Goal: Navigation & Orientation: Find specific page/section

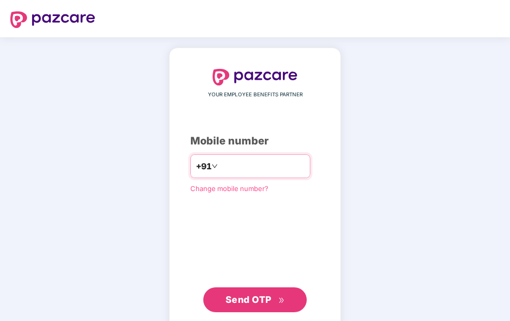
scroll to position [23, 0]
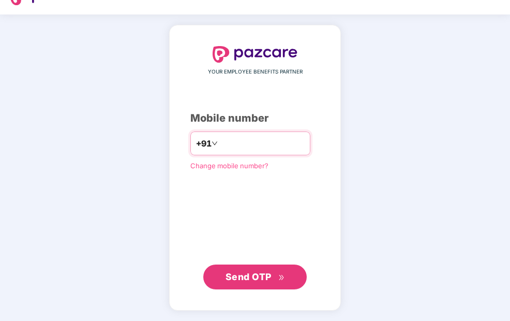
type input "**********"
click at [272, 276] on span "Send OTP" at bounding box center [254, 276] width 59 height 14
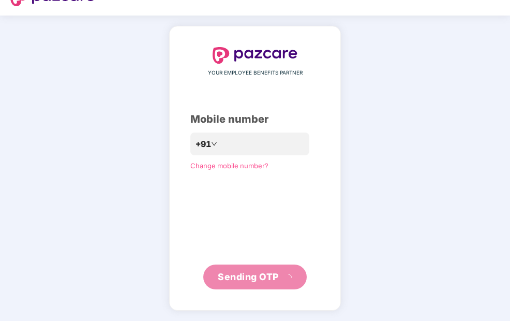
scroll to position [17, 0]
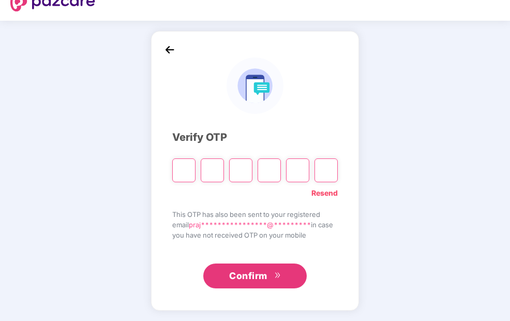
type input "*"
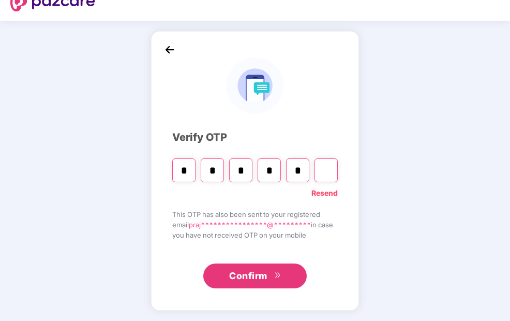
type input "*"
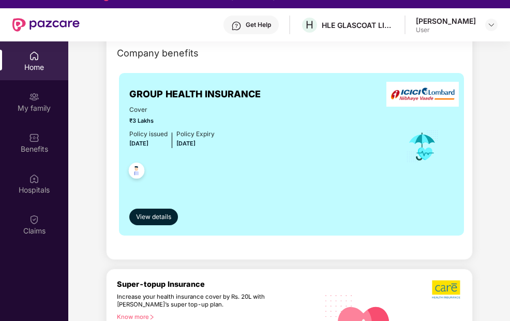
scroll to position [259, 0]
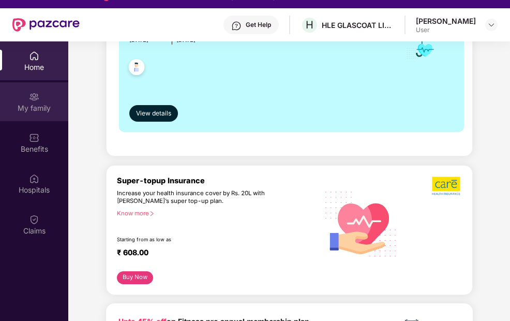
click at [27, 108] on div "My family" at bounding box center [34, 108] width 68 height 10
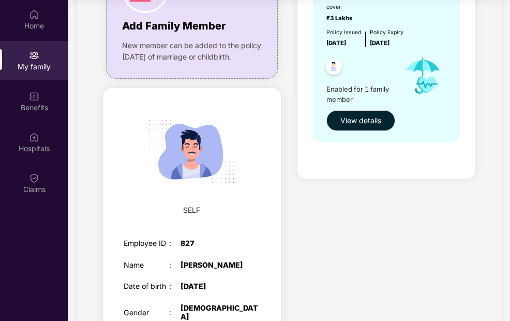
scroll to position [0, 0]
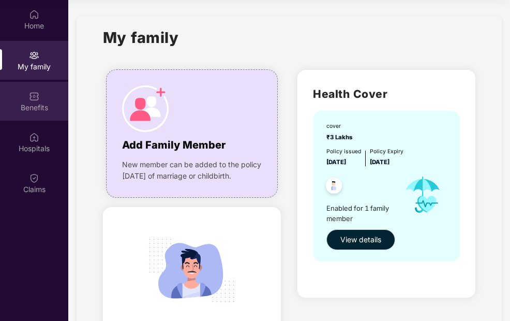
click at [38, 108] on div "Benefits" at bounding box center [34, 107] width 68 height 10
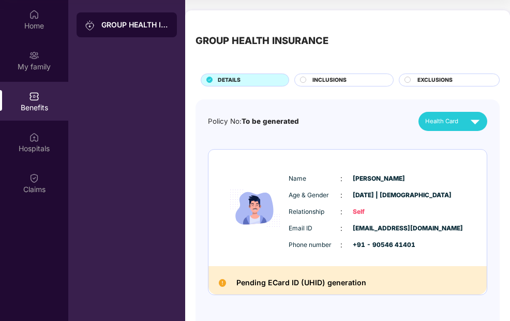
scroll to position [38, 0]
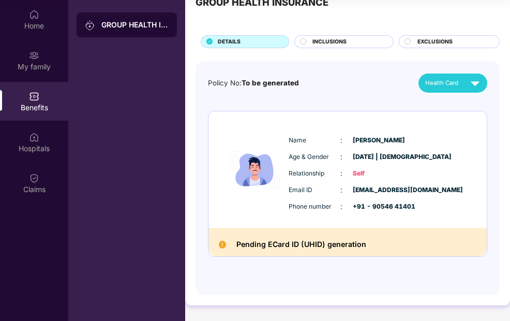
click at [473, 82] on img at bounding box center [475, 83] width 18 height 18
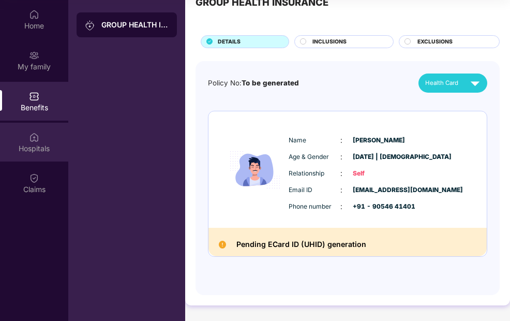
click at [24, 146] on div "Hospitals" at bounding box center [34, 148] width 68 height 10
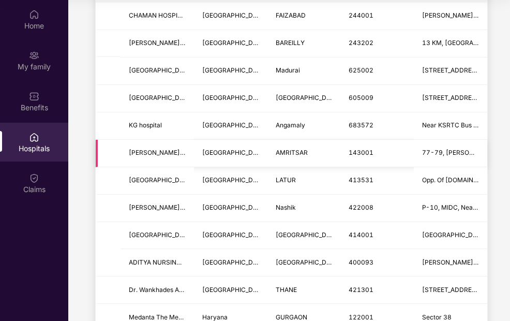
scroll to position [0, 0]
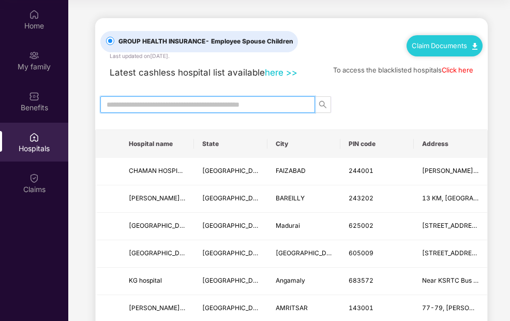
click at [210, 103] on input "text" at bounding box center [204, 104] width 194 height 11
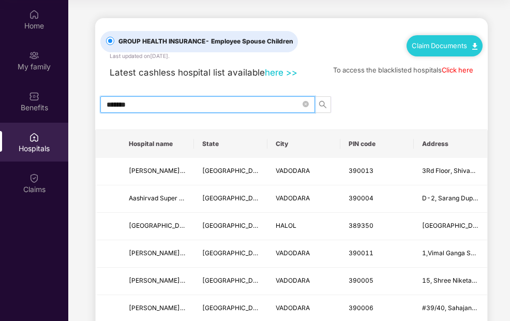
type input "********"
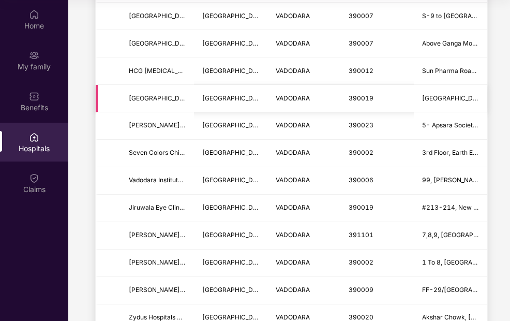
scroll to position [465, 0]
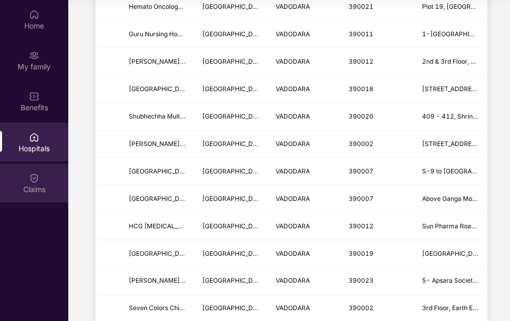
click at [43, 186] on div "Claims" at bounding box center [34, 189] width 68 height 10
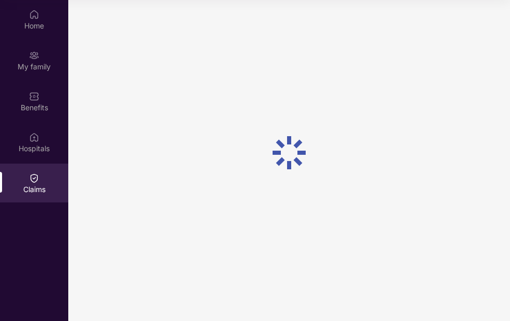
scroll to position [0, 0]
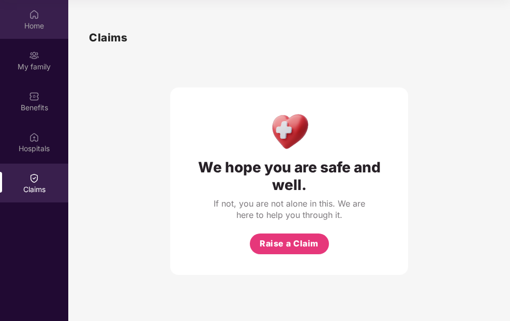
click at [38, 17] on img at bounding box center [34, 14] width 10 height 10
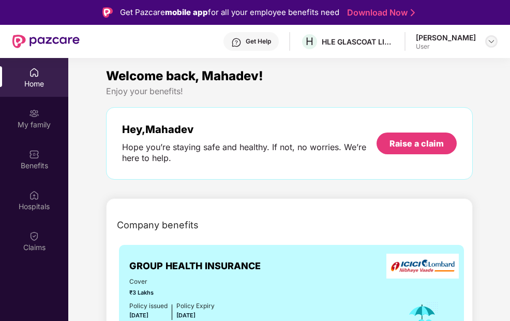
click at [492, 41] on img at bounding box center [491, 41] width 8 height 8
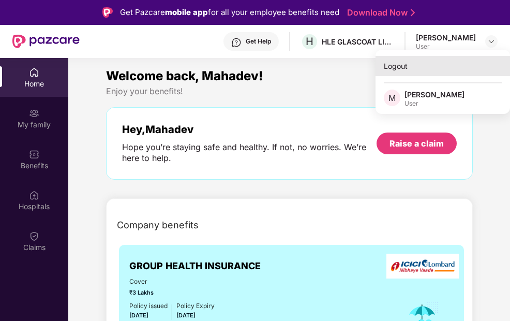
click at [397, 66] on div "Logout" at bounding box center [442, 66] width 134 height 20
